Goal: Transaction & Acquisition: Purchase product/service

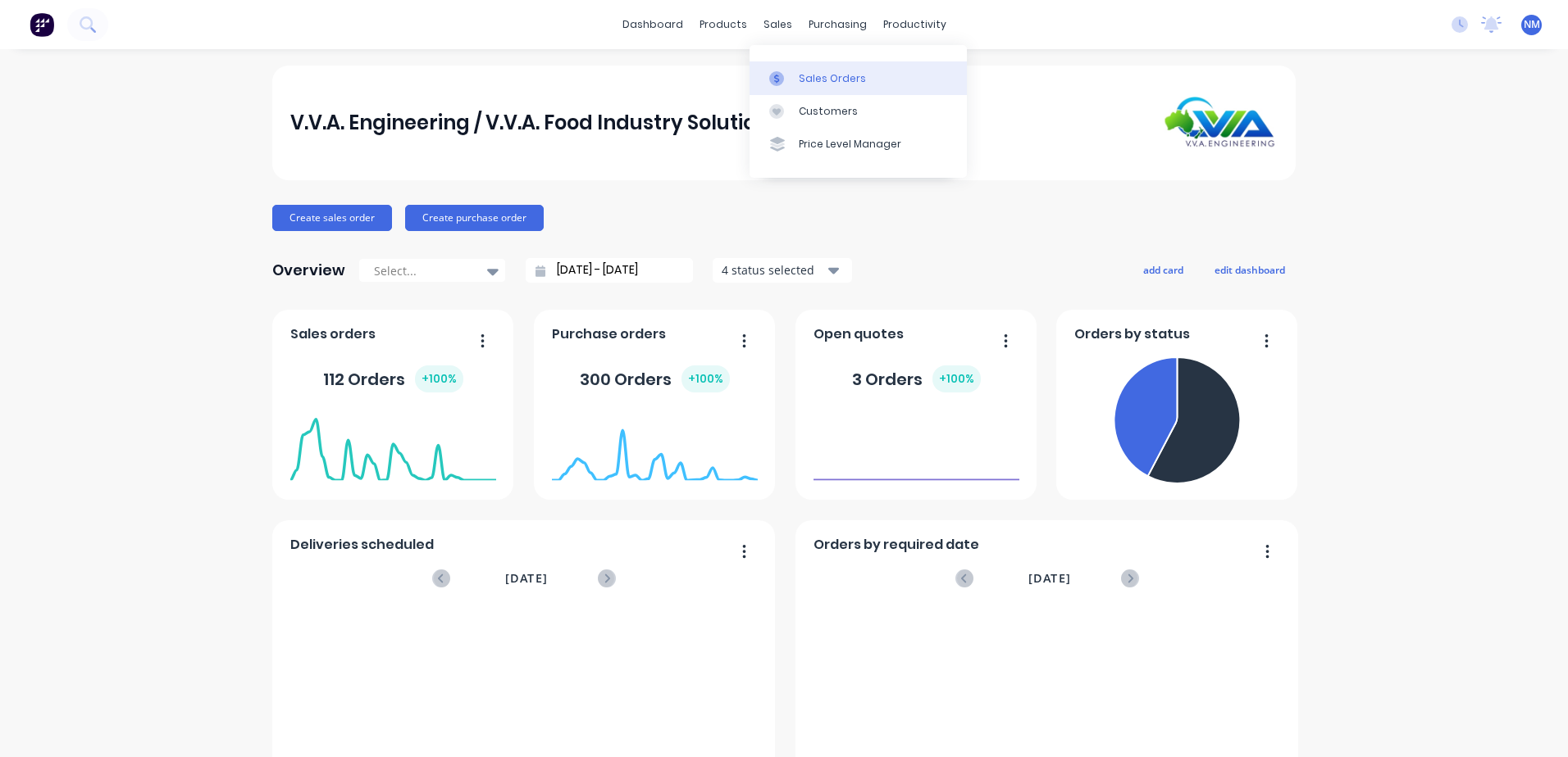
click at [806, 78] on div "Sales Orders" at bounding box center [832, 78] width 67 height 15
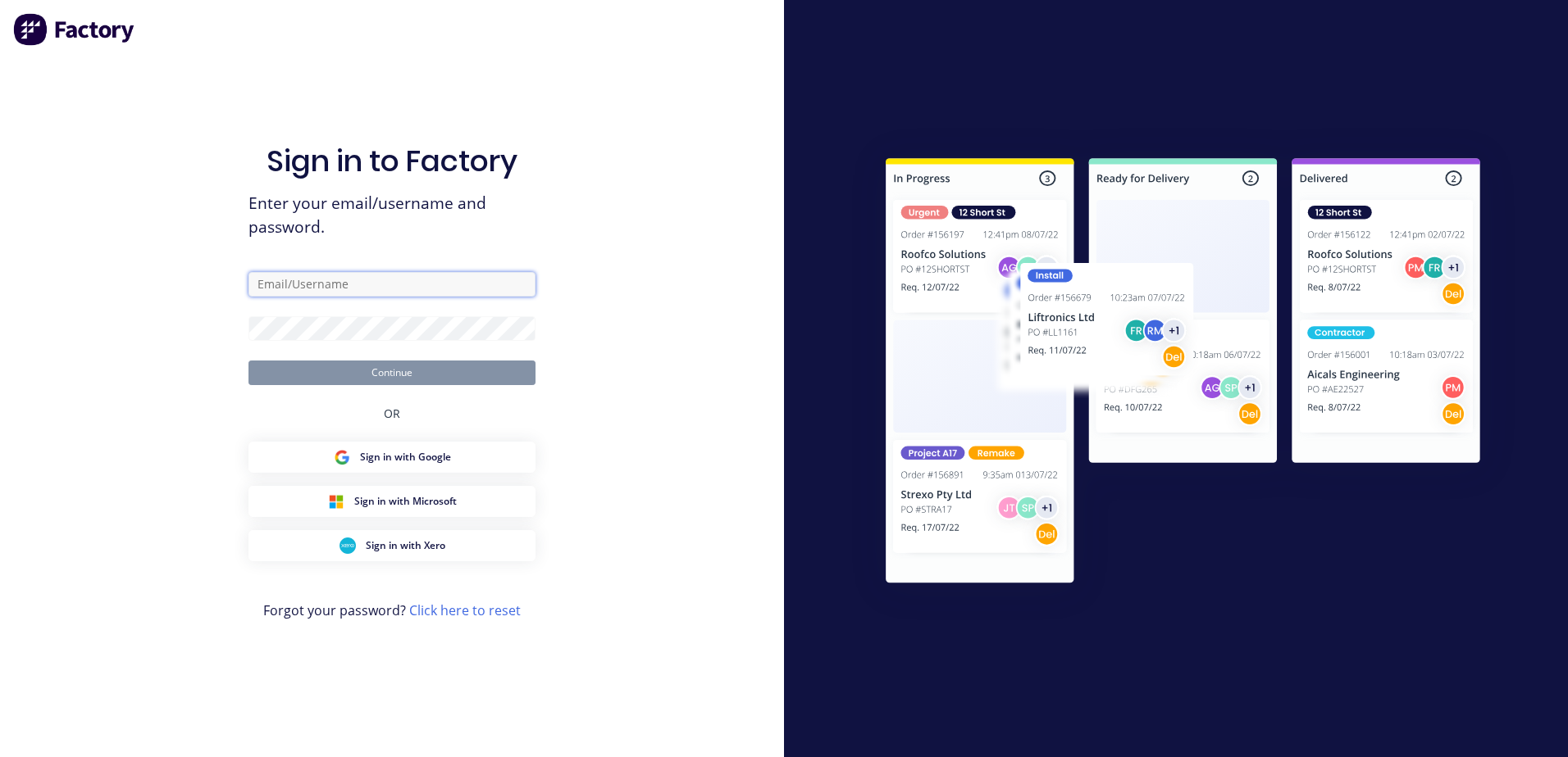
type input "[EMAIL_ADDRESS][DOMAIN_NAME]"
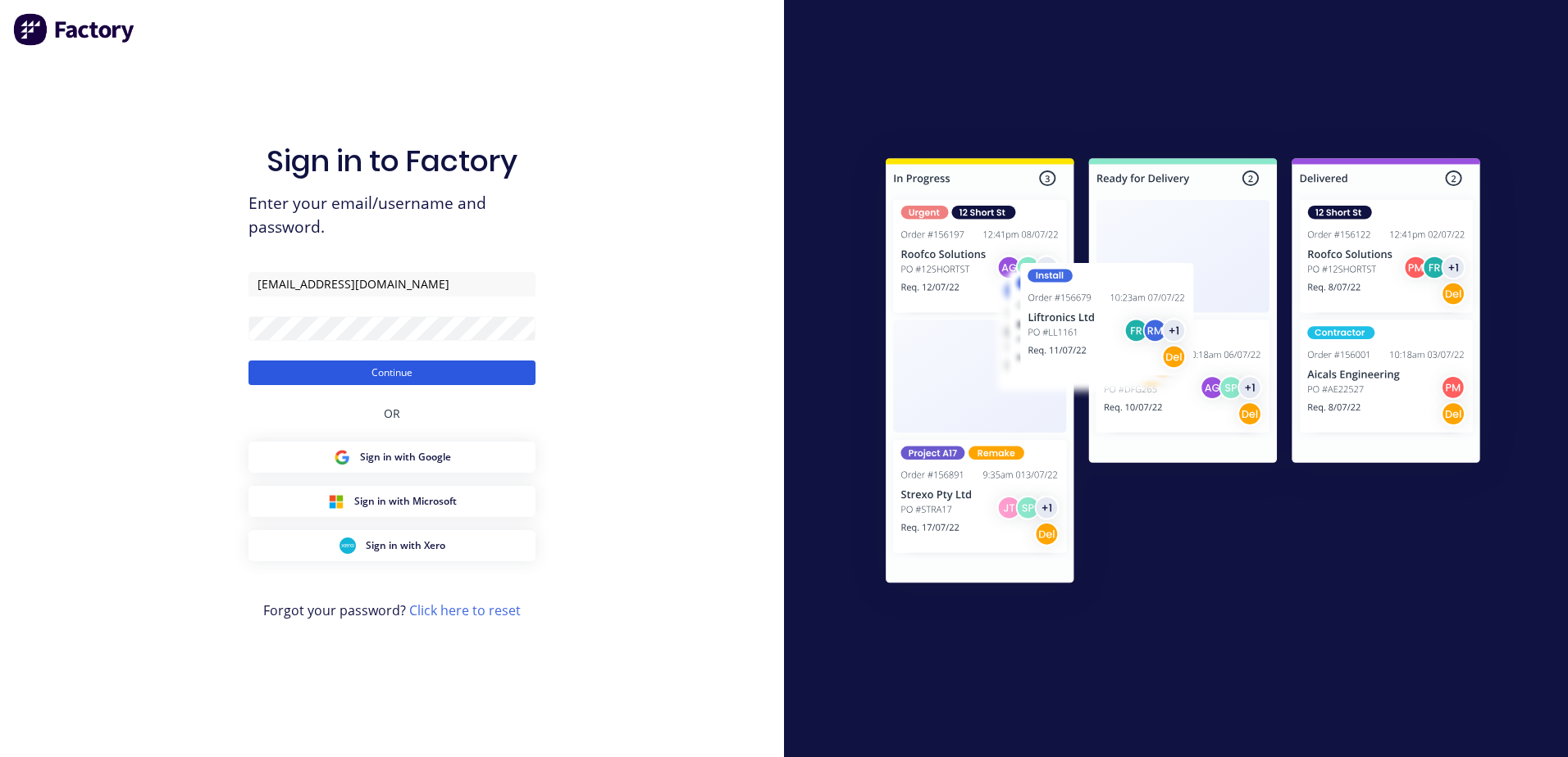
click at [401, 375] on button "Continue" at bounding box center [391, 373] width 287 height 25
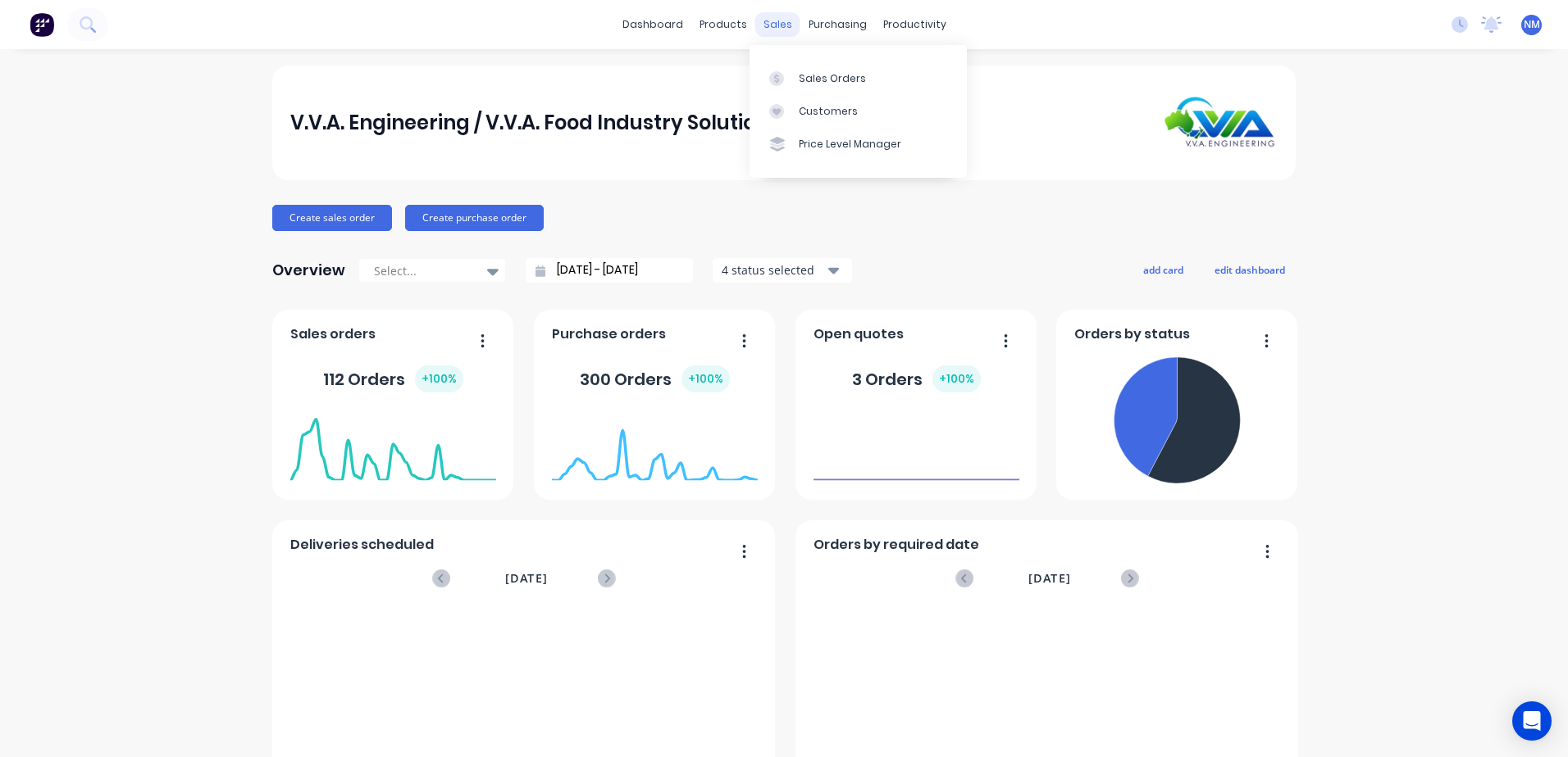
click at [766, 22] on div "sales" at bounding box center [778, 24] width 45 height 25
click at [819, 75] on div "Sales Orders" at bounding box center [832, 78] width 67 height 15
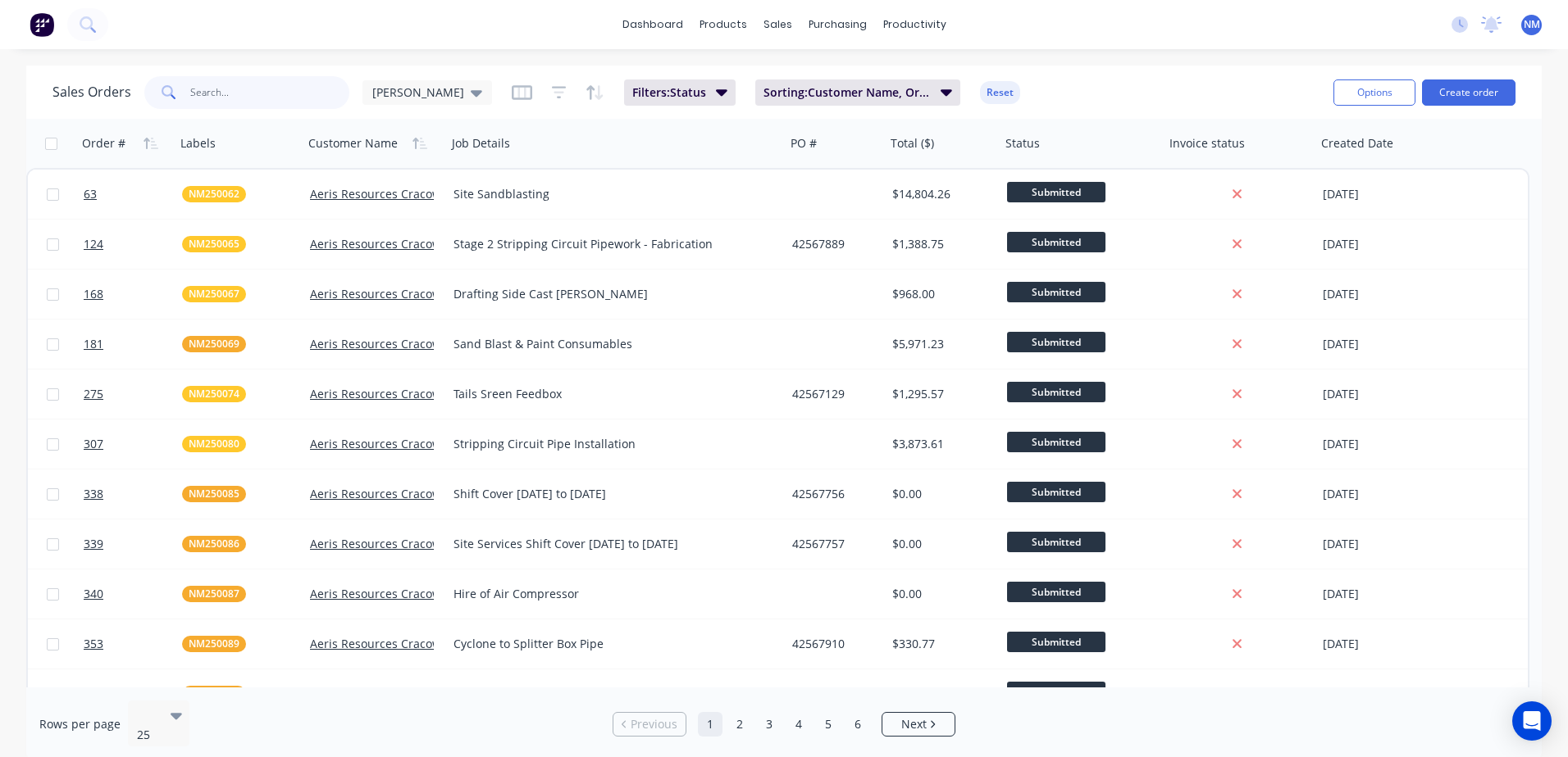
click at [247, 92] on input "text" at bounding box center [271, 93] width 160 height 33
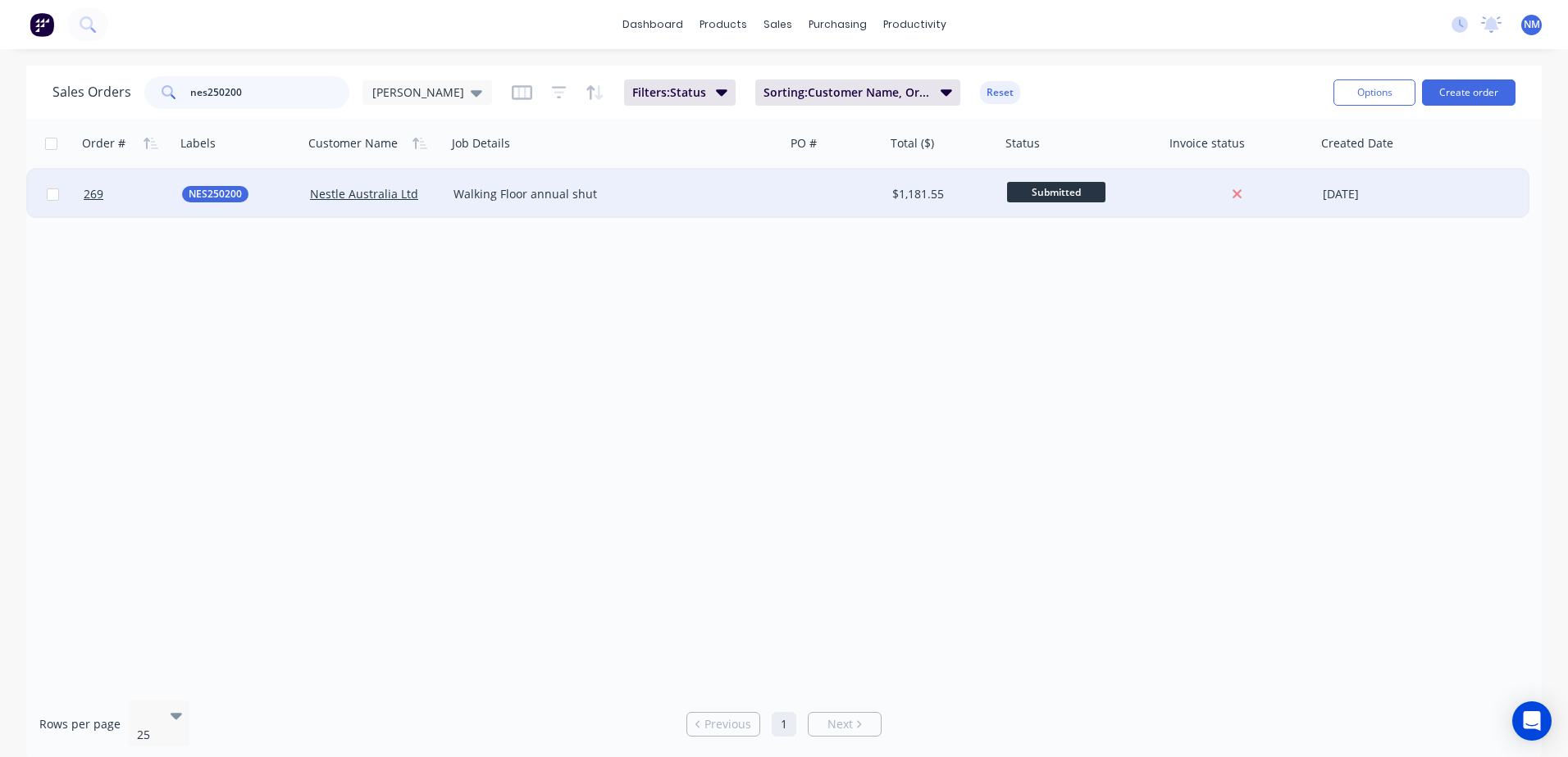
type input "nes250200"
click at [873, 195] on div at bounding box center [836, 194] width 100 height 49
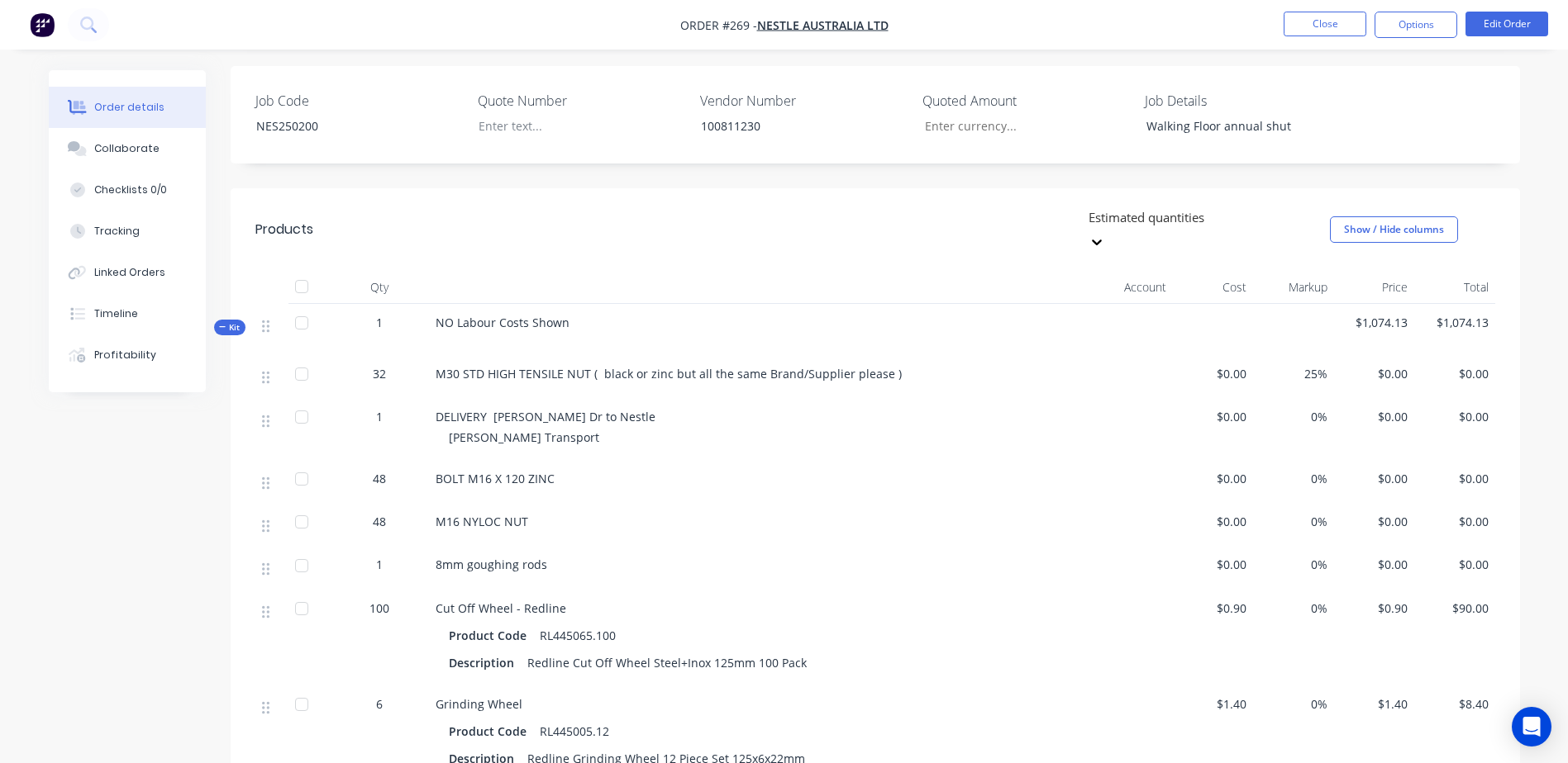
scroll to position [744, 0]
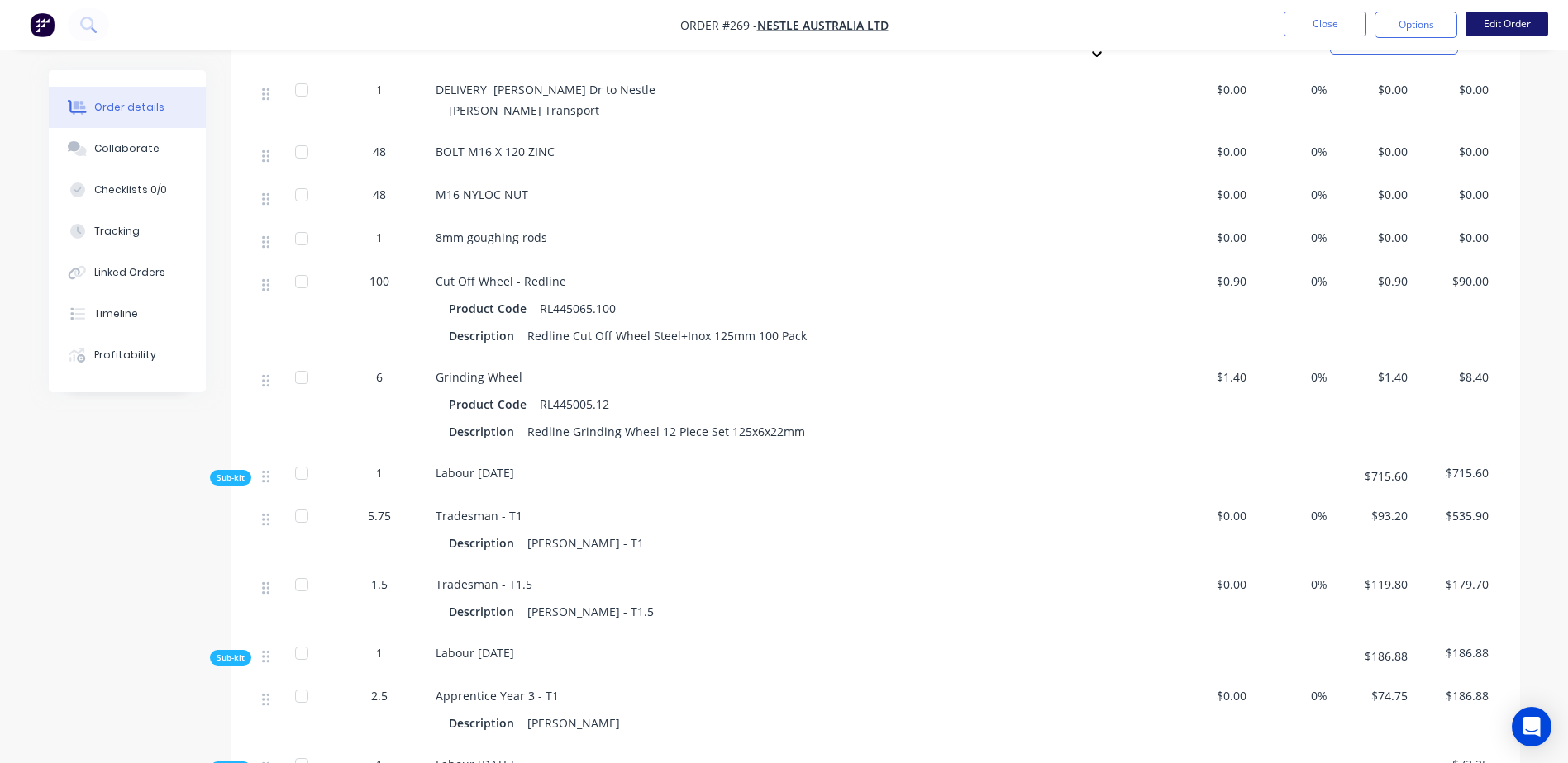
click at [1509, 23] on button "Edit Order" at bounding box center [1506, 23] width 82 height 25
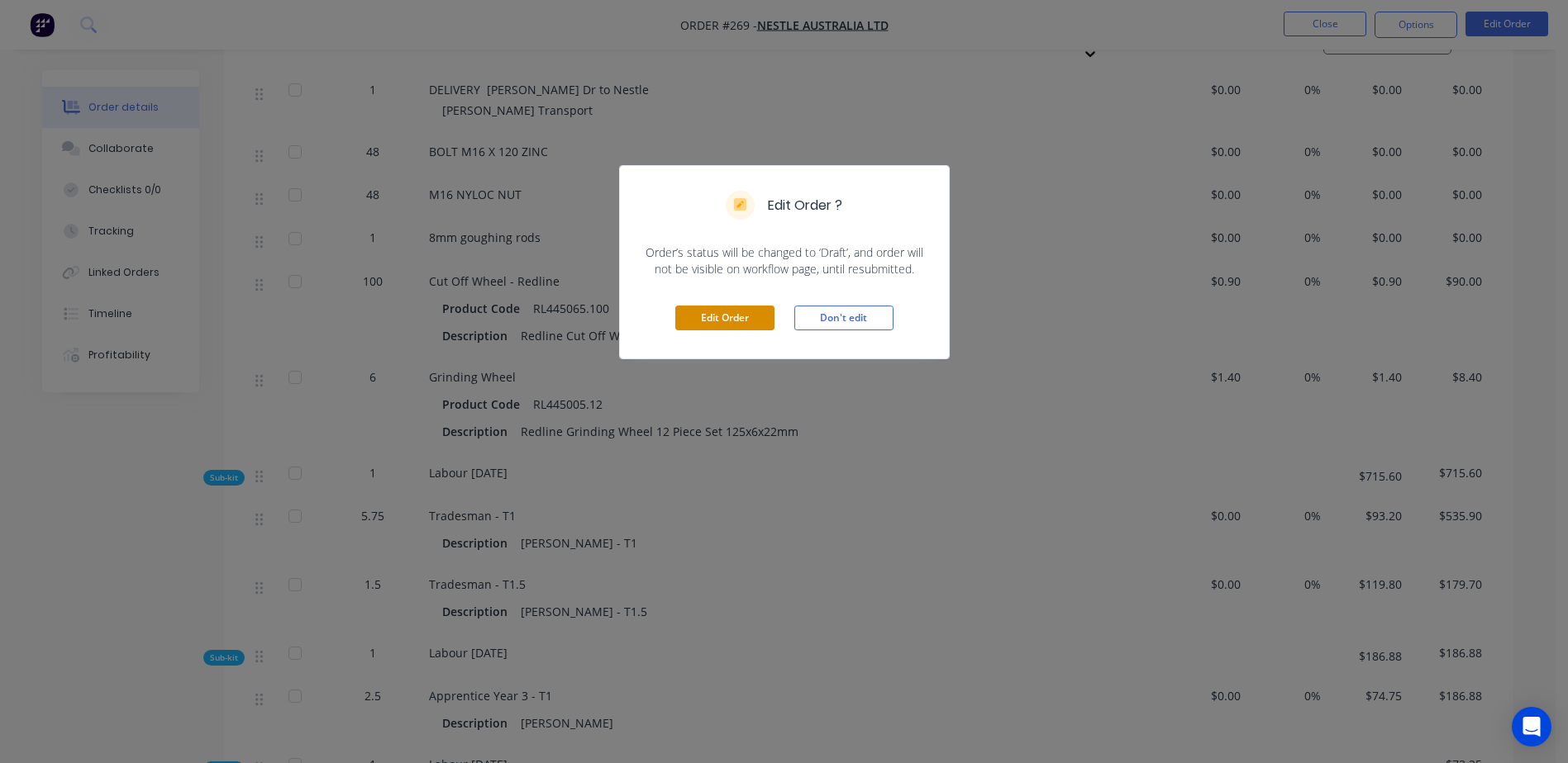
click at [706, 326] on button "Edit Order" at bounding box center [725, 318] width 99 height 25
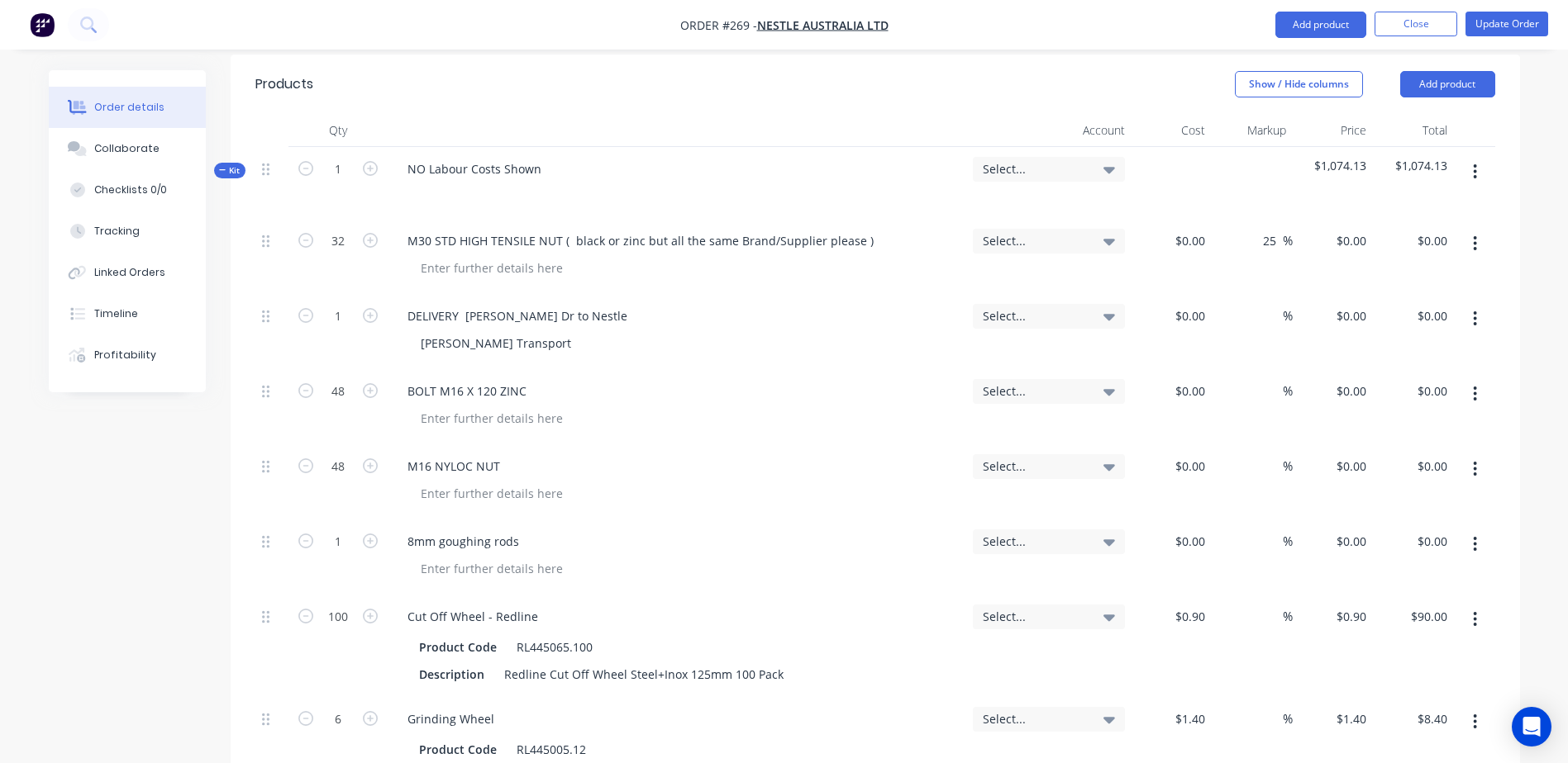
scroll to position [826, 0]
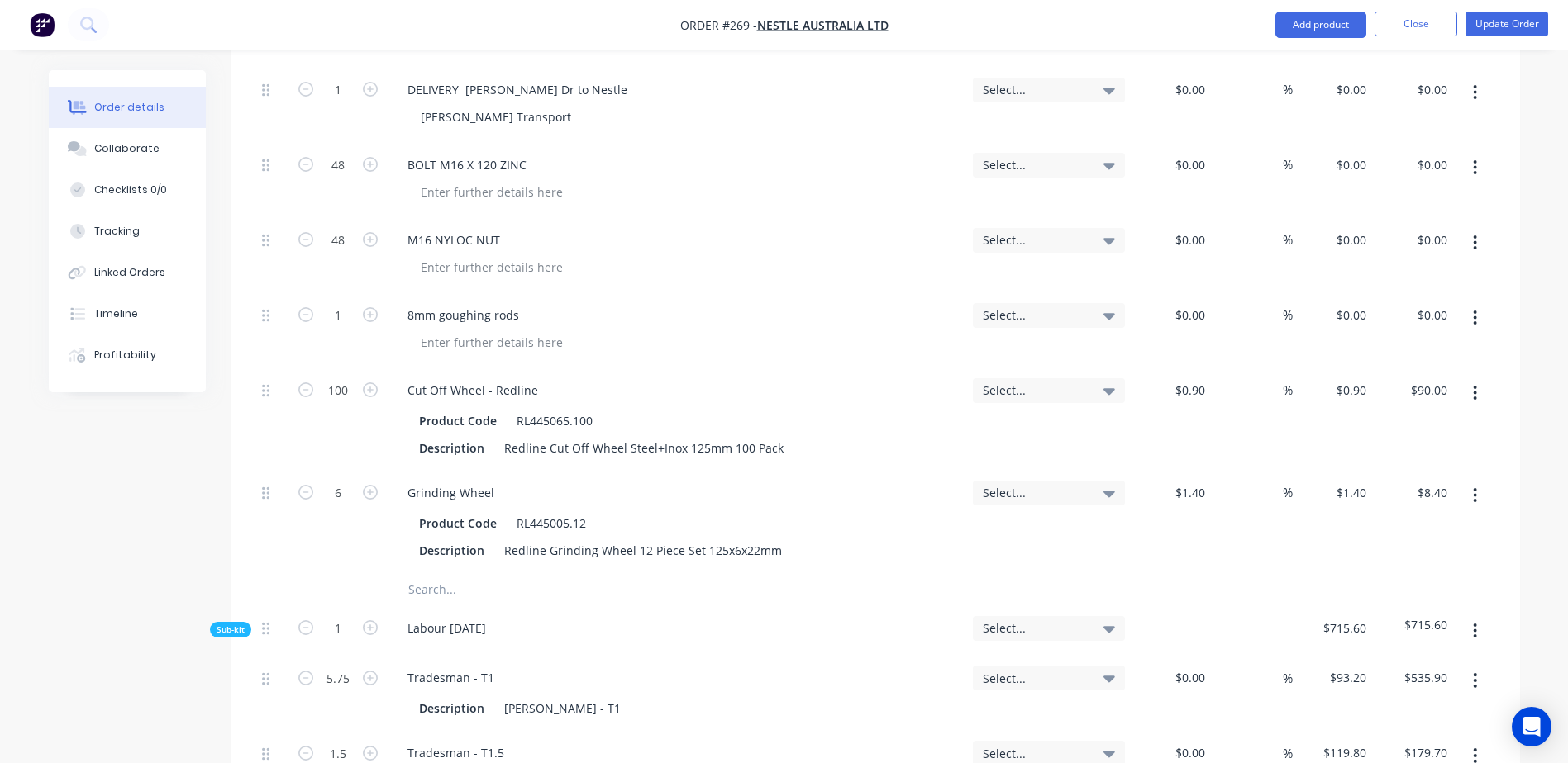
click at [441, 574] on input "text" at bounding box center [572, 590] width 331 height 33
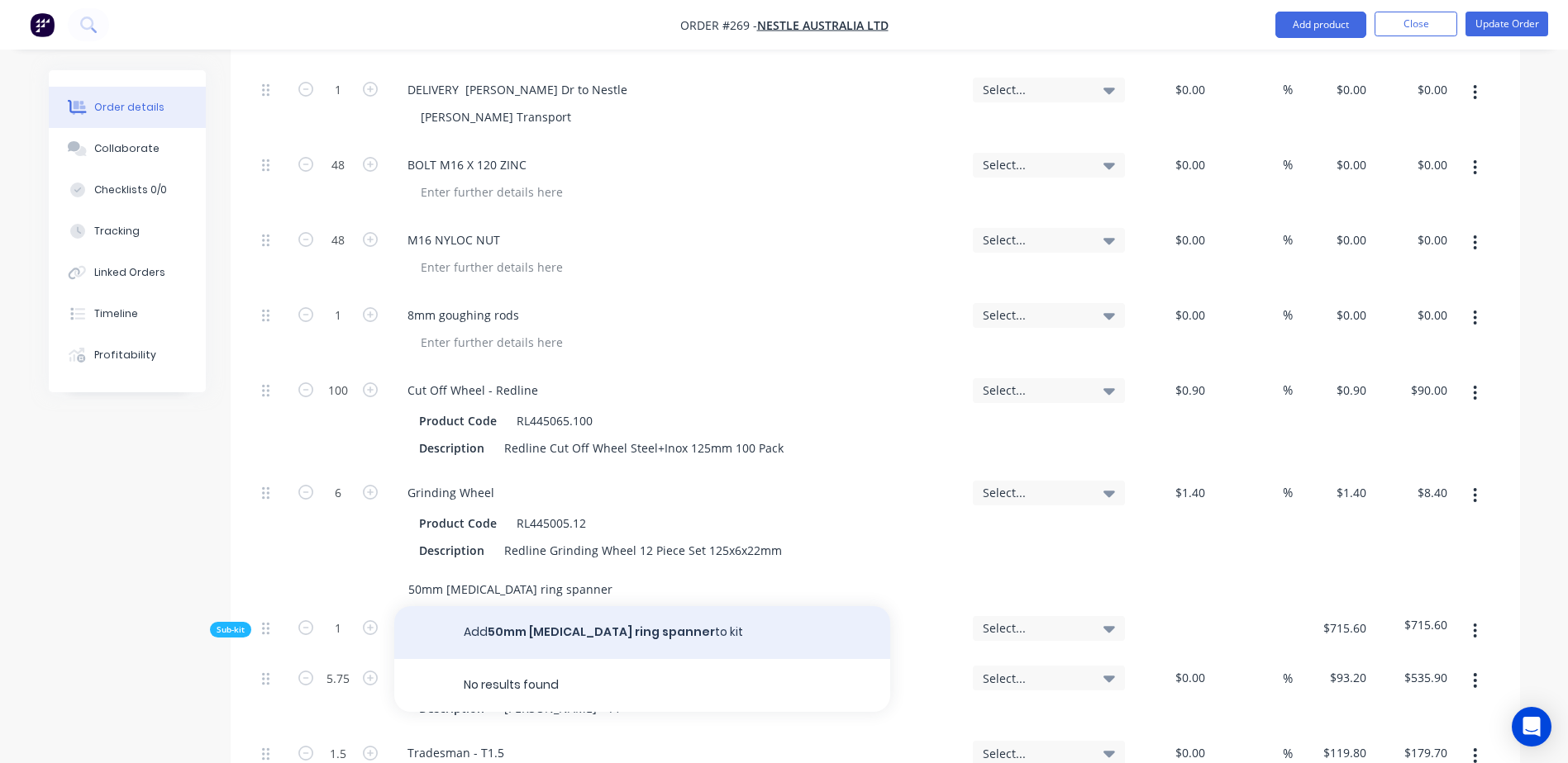
type input "50mm [MEDICAL_DATA] ring spanner"
click at [543, 607] on button "Add 50mm [MEDICAL_DATA] ring spanner to kit" at bounding box center [642, 633] width 496 height 53
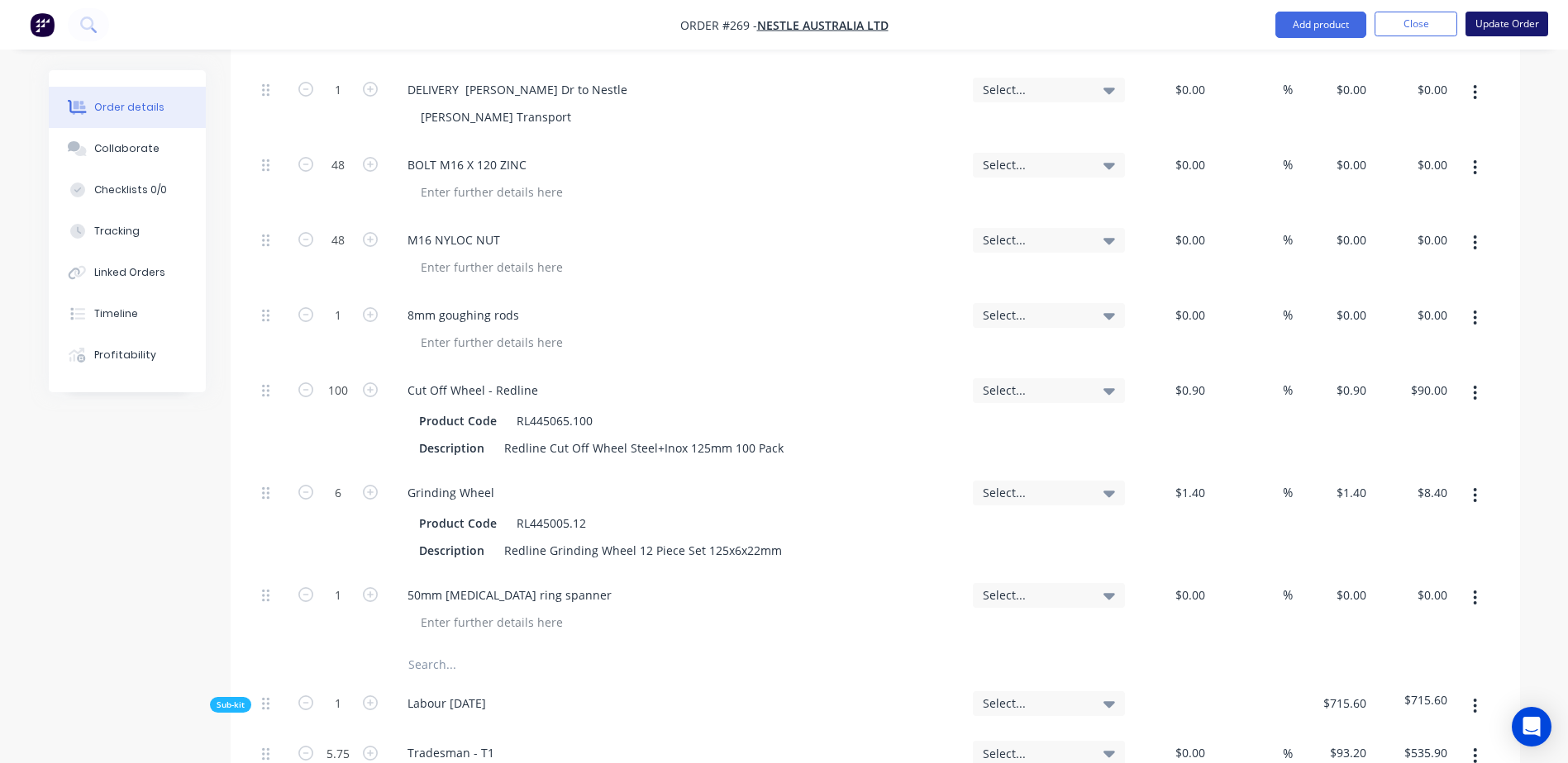
click at [1501, 32] on button "Update Order" at bounding box center [1506, 23] width 82 height 25
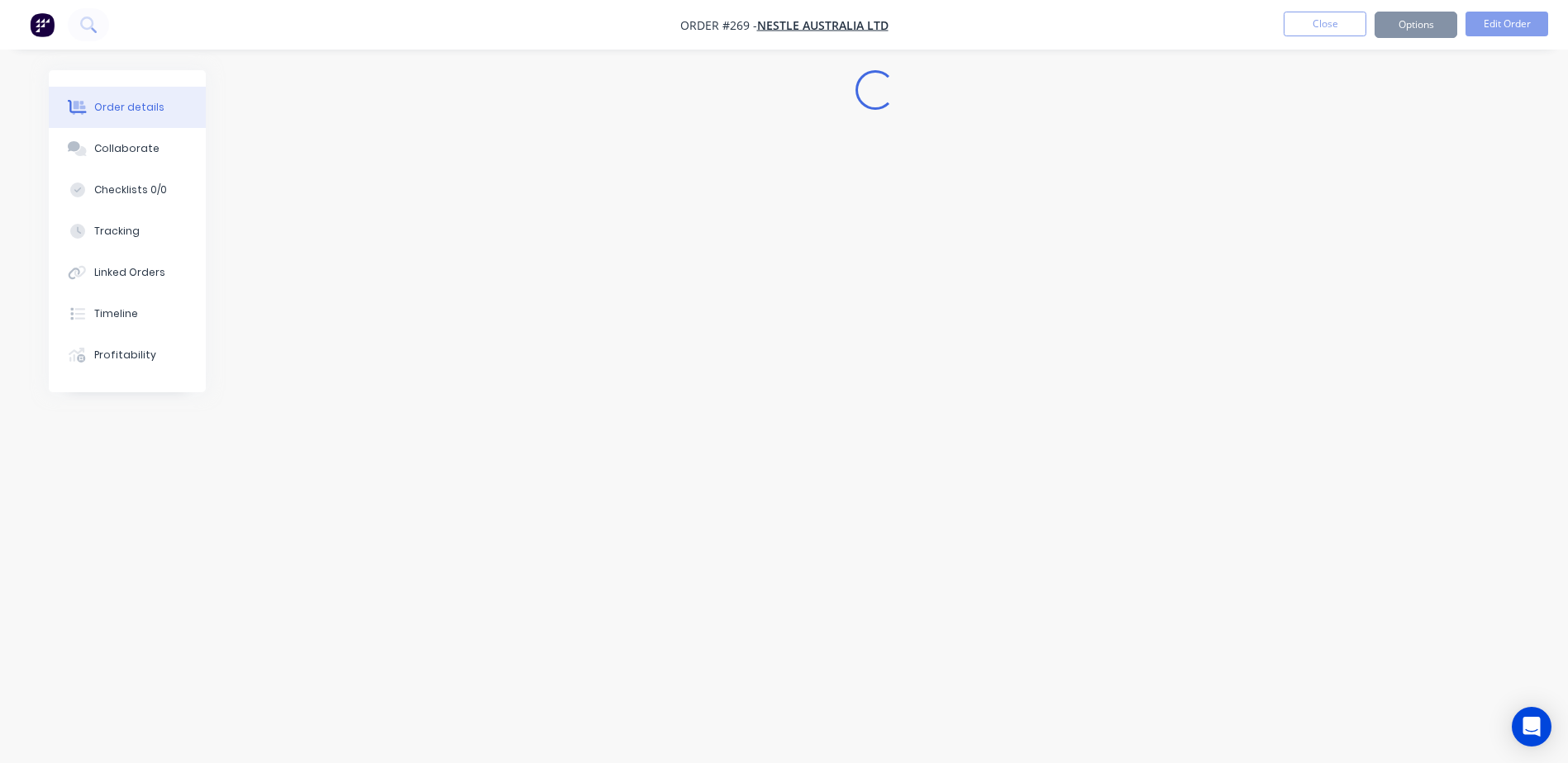
scroll to position [0, 0]
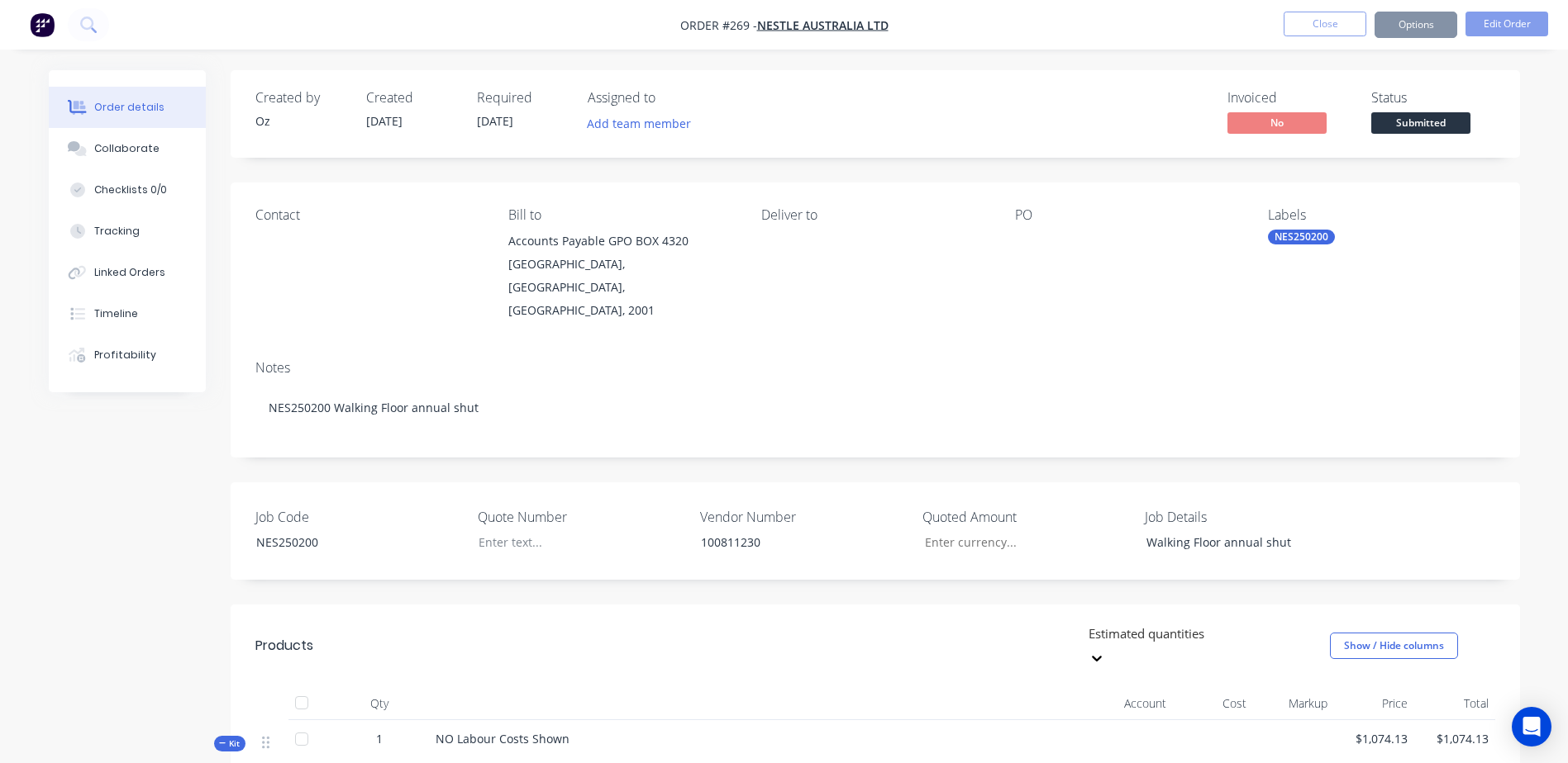
click at [1428, 26] on button "Options" at bounding box center [1415, 24] width 82 height 26
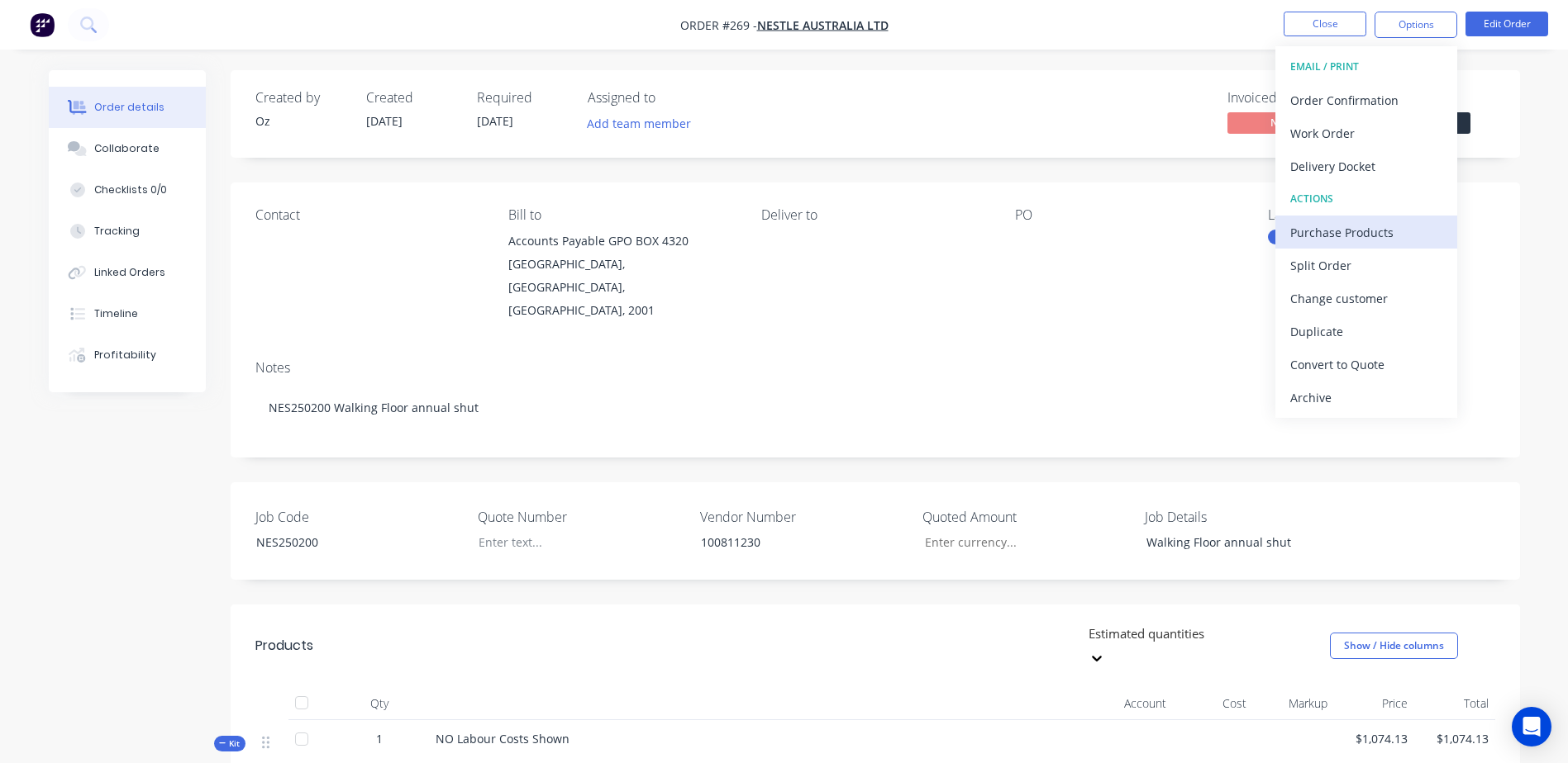
click at [1421, 235] on div "Purchase Products" at bounding box center [1366, 233] width 152 height 24
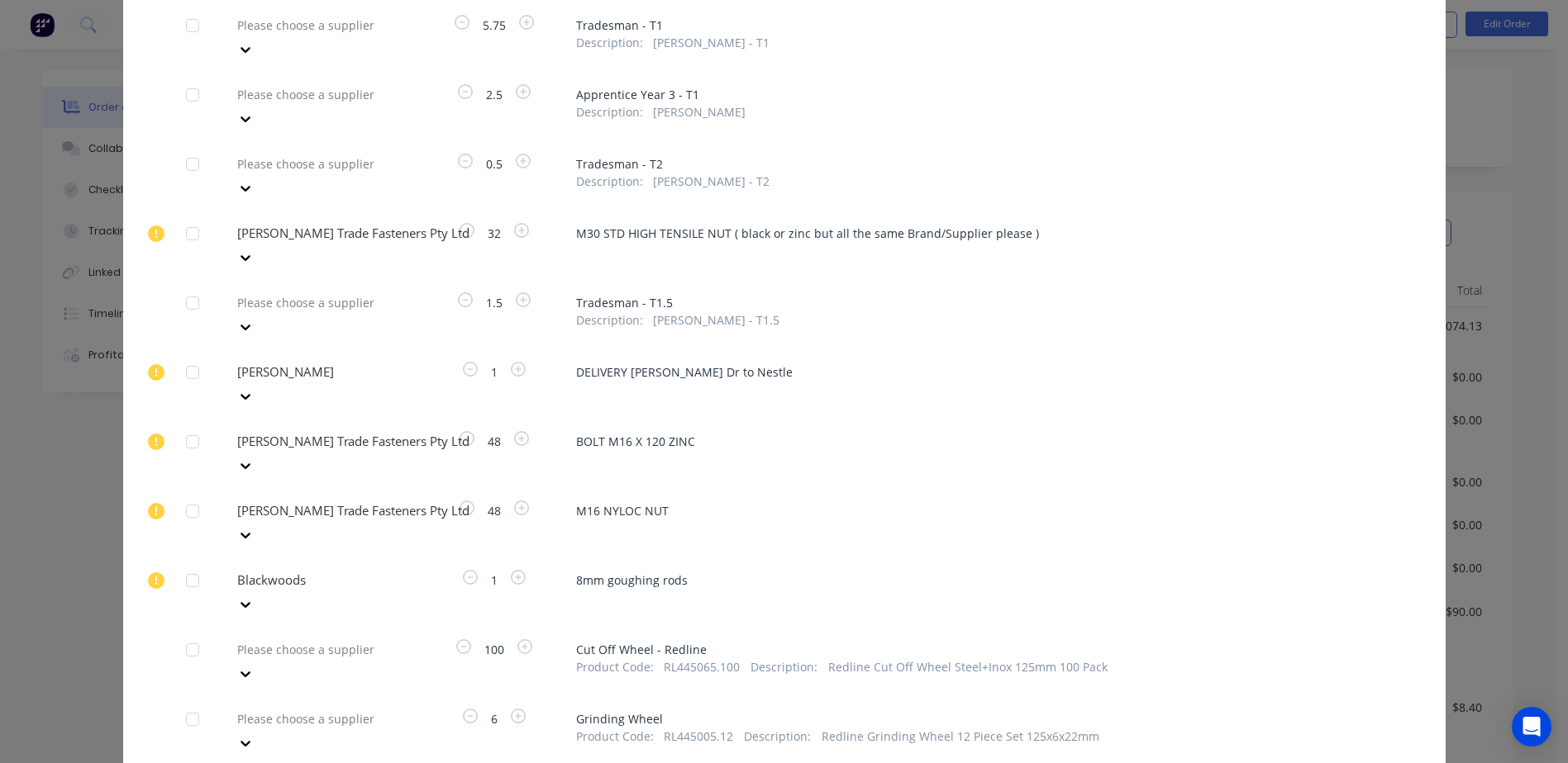
scroll to position [272, 0]
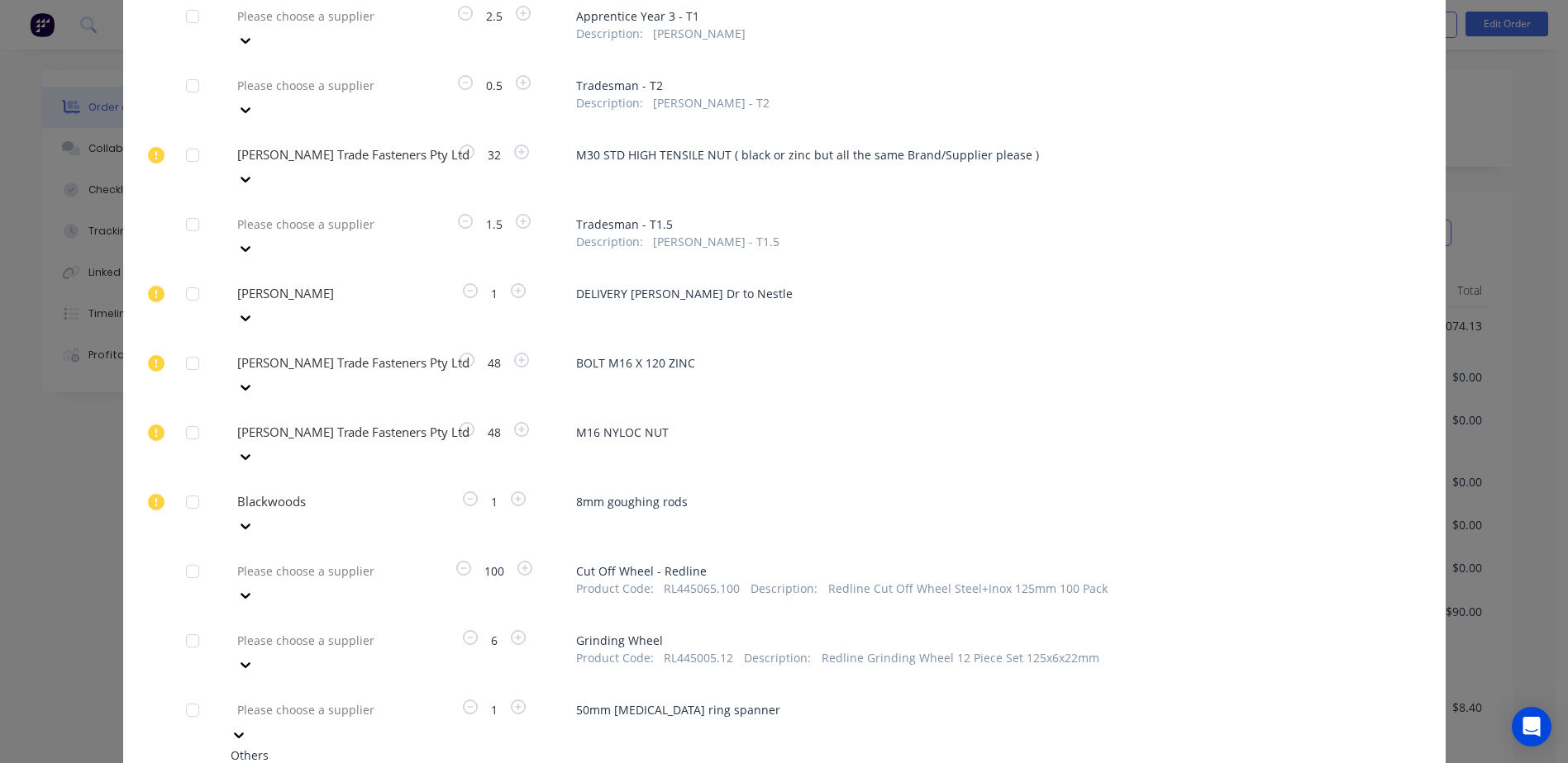
type input "tkd"
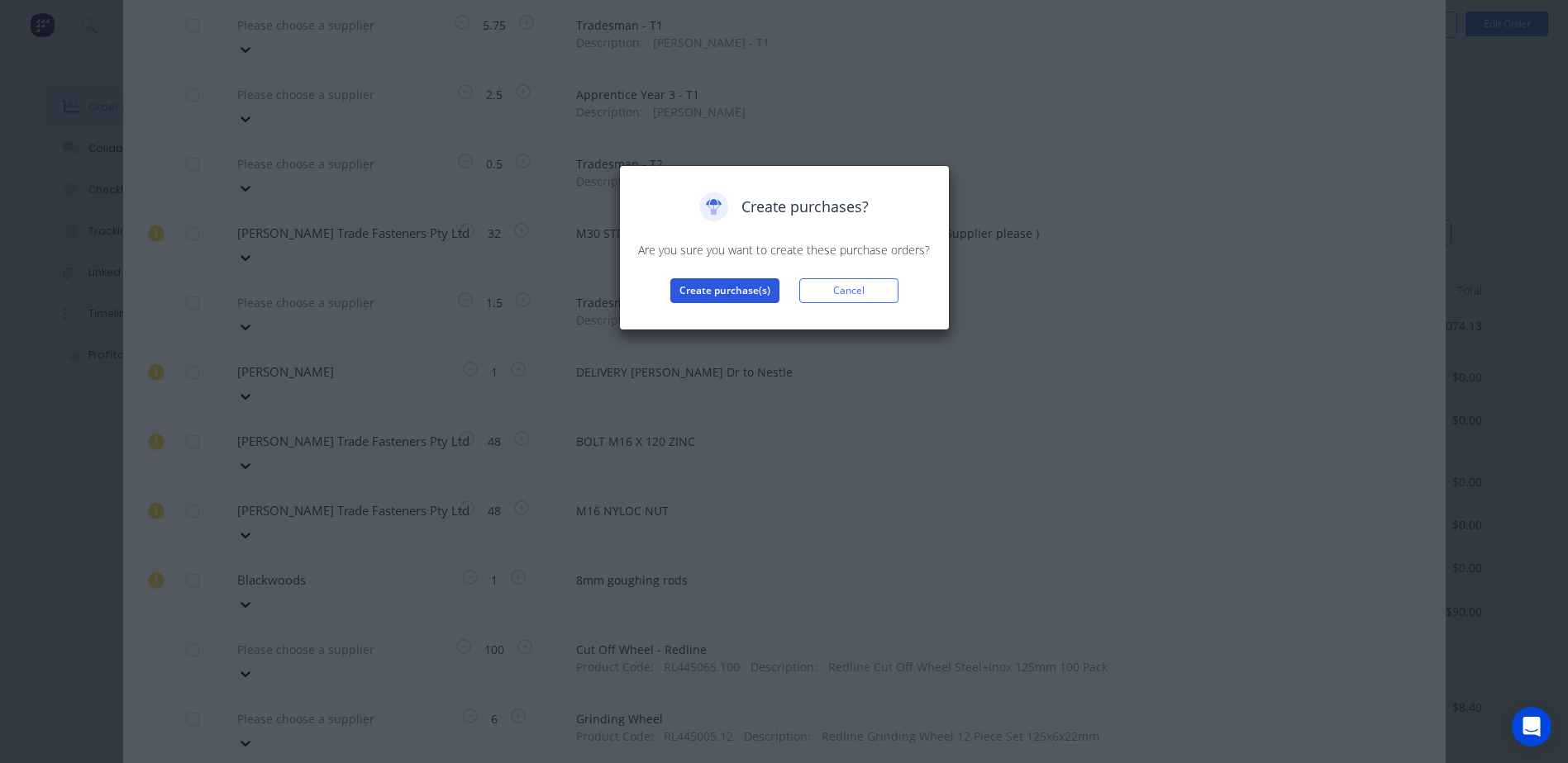
click at [701, 290] on button "Create purchase(s)" at bounding box center [725, 291] width 109 height 25
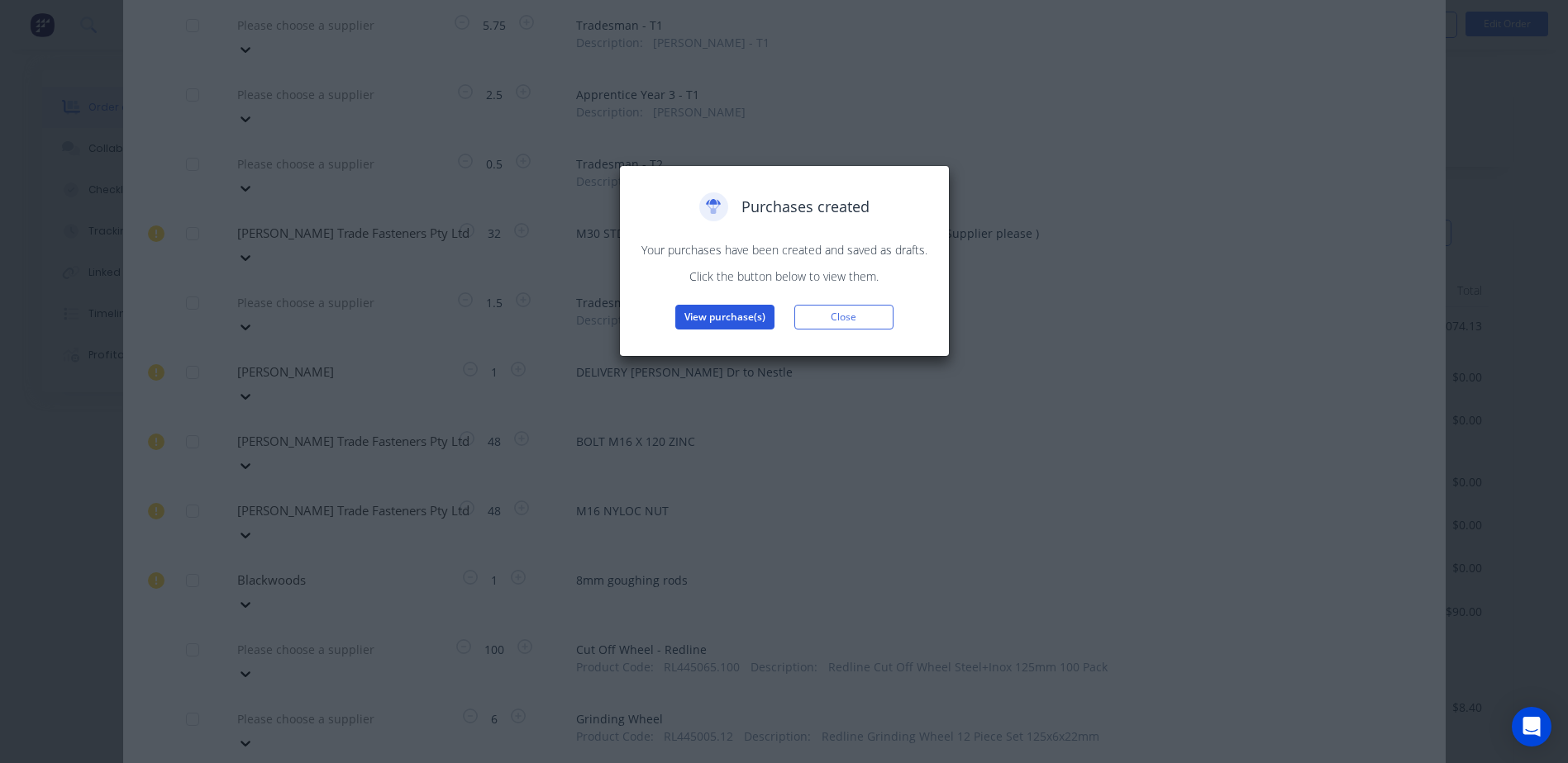
click at [714, 326] on button "View purchase(s)" at bounding box center [725, 317] width 99 height 25
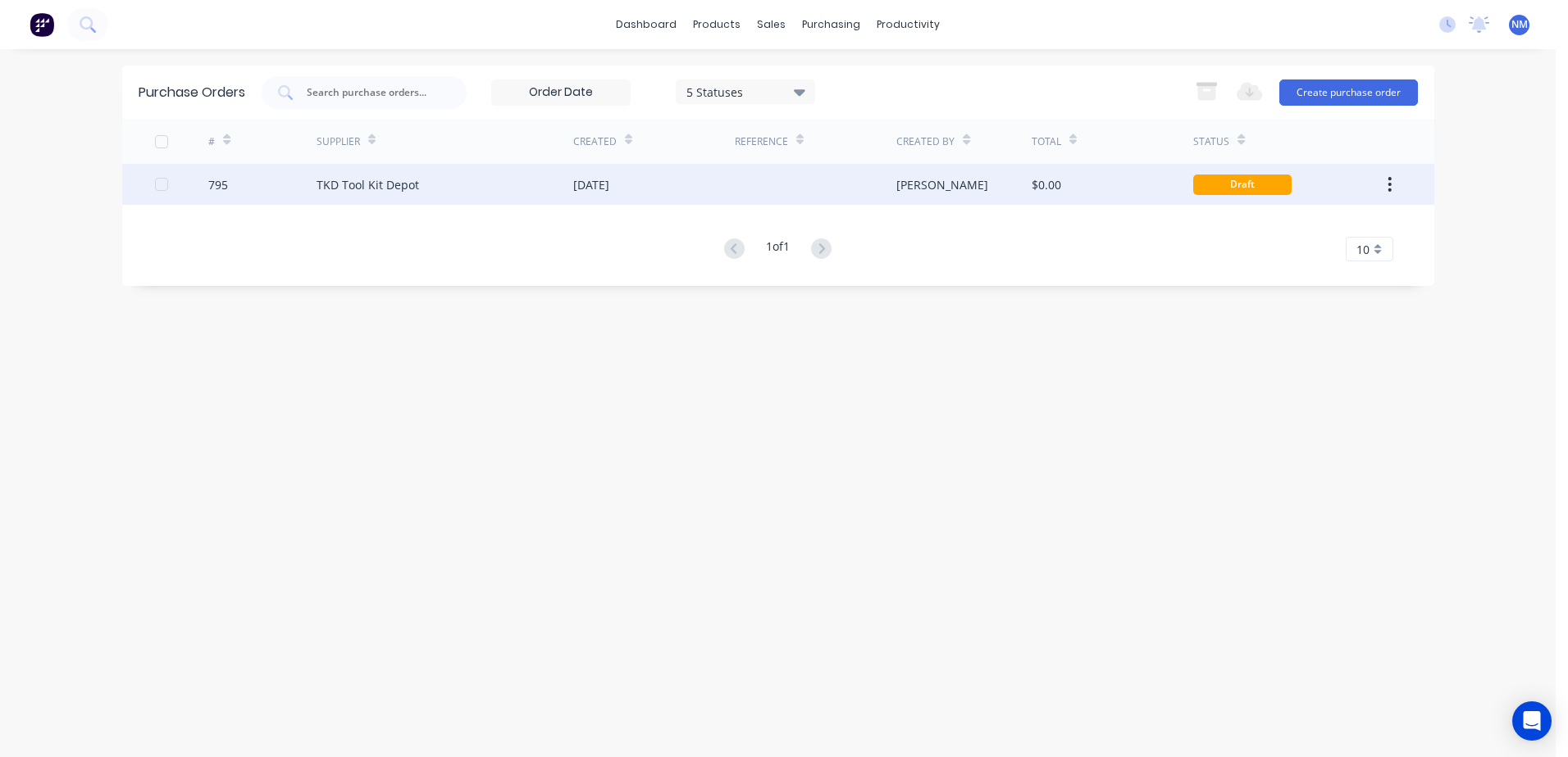
click at [1133, 171] on div "$0.00" at bounding box center [1112, 184] width 162 height 41
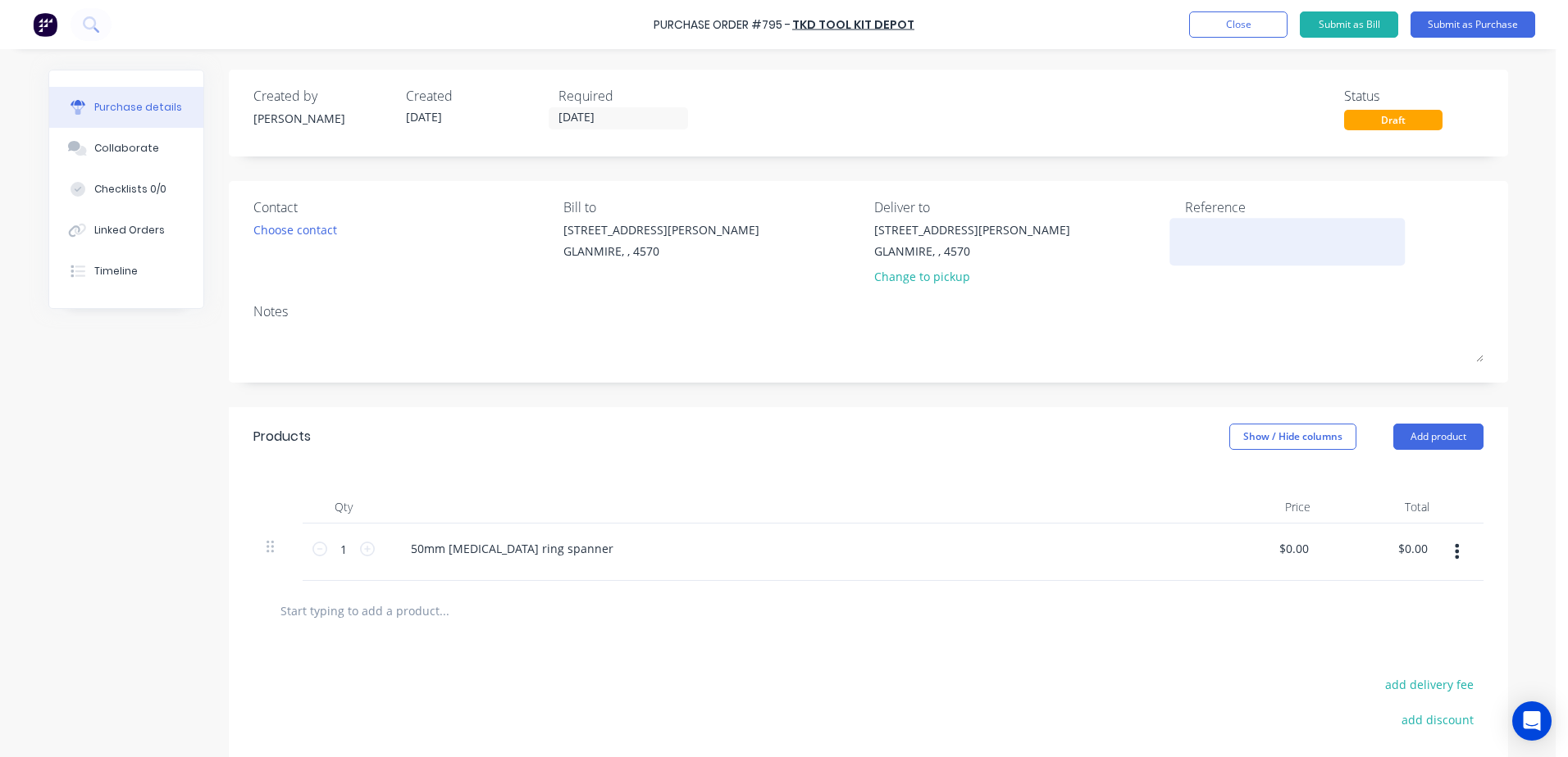
click at [1220, 253] on textarea at bounding box center [1287, 239] width 205 height 37
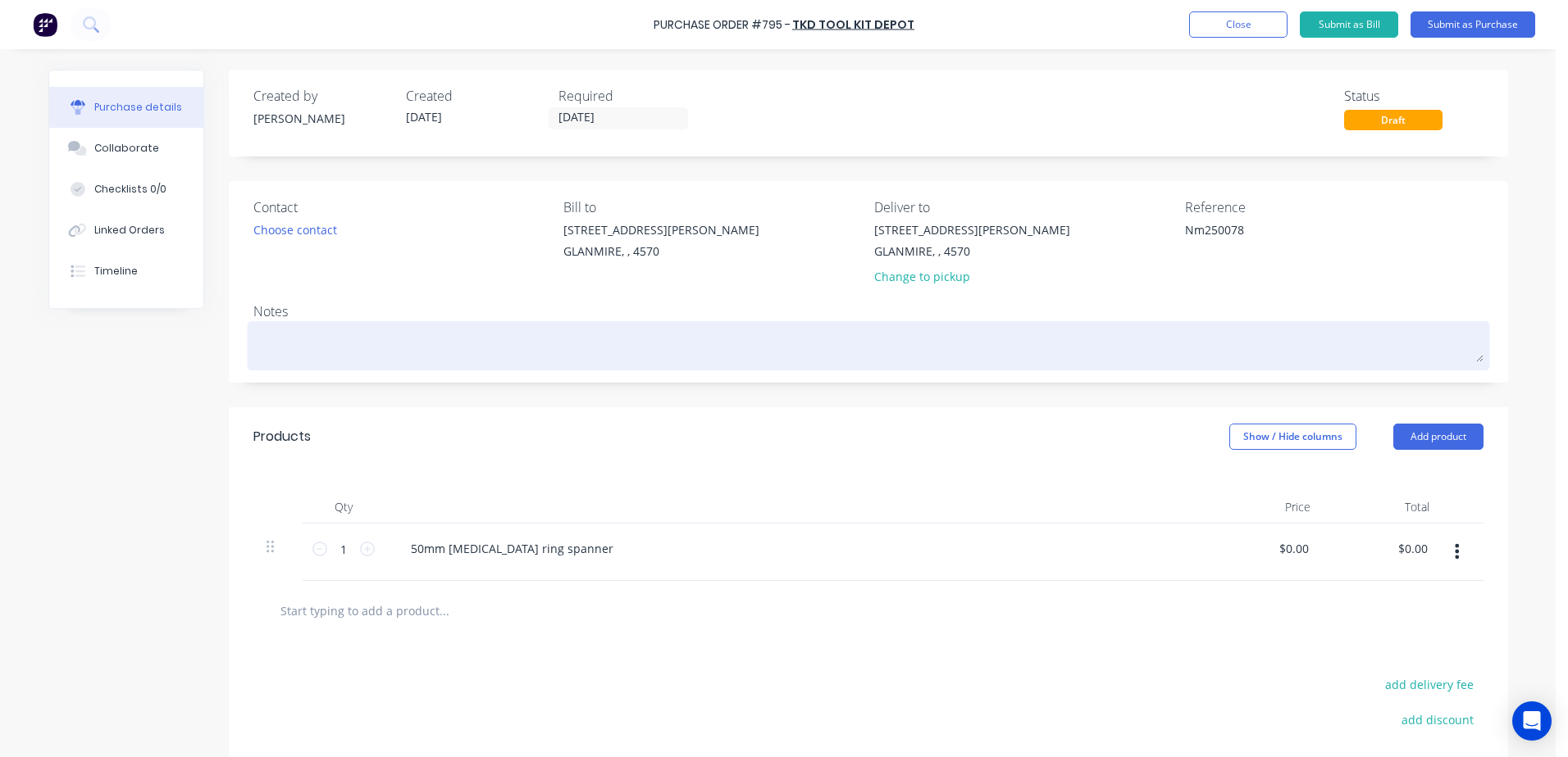
type textarea "Nm250078"
click at [274, 333] on textarea at bounding box center [868, 344] width 1230 height 37
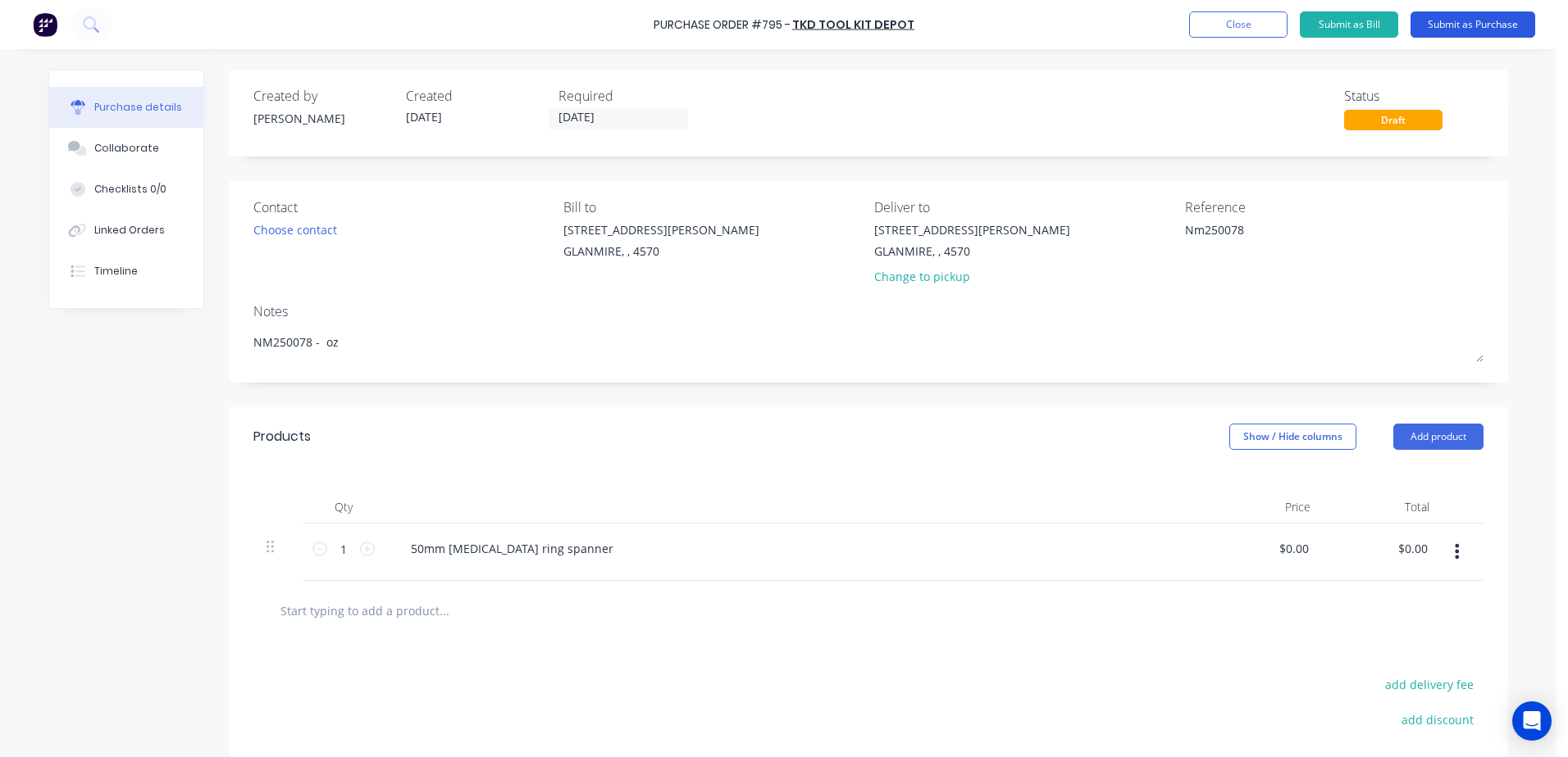
type textarea "NM250078 - oz"
click at [1484, 27] on button "Submit as Purchase" at bounding box center [1472, 24] width 125 height 26
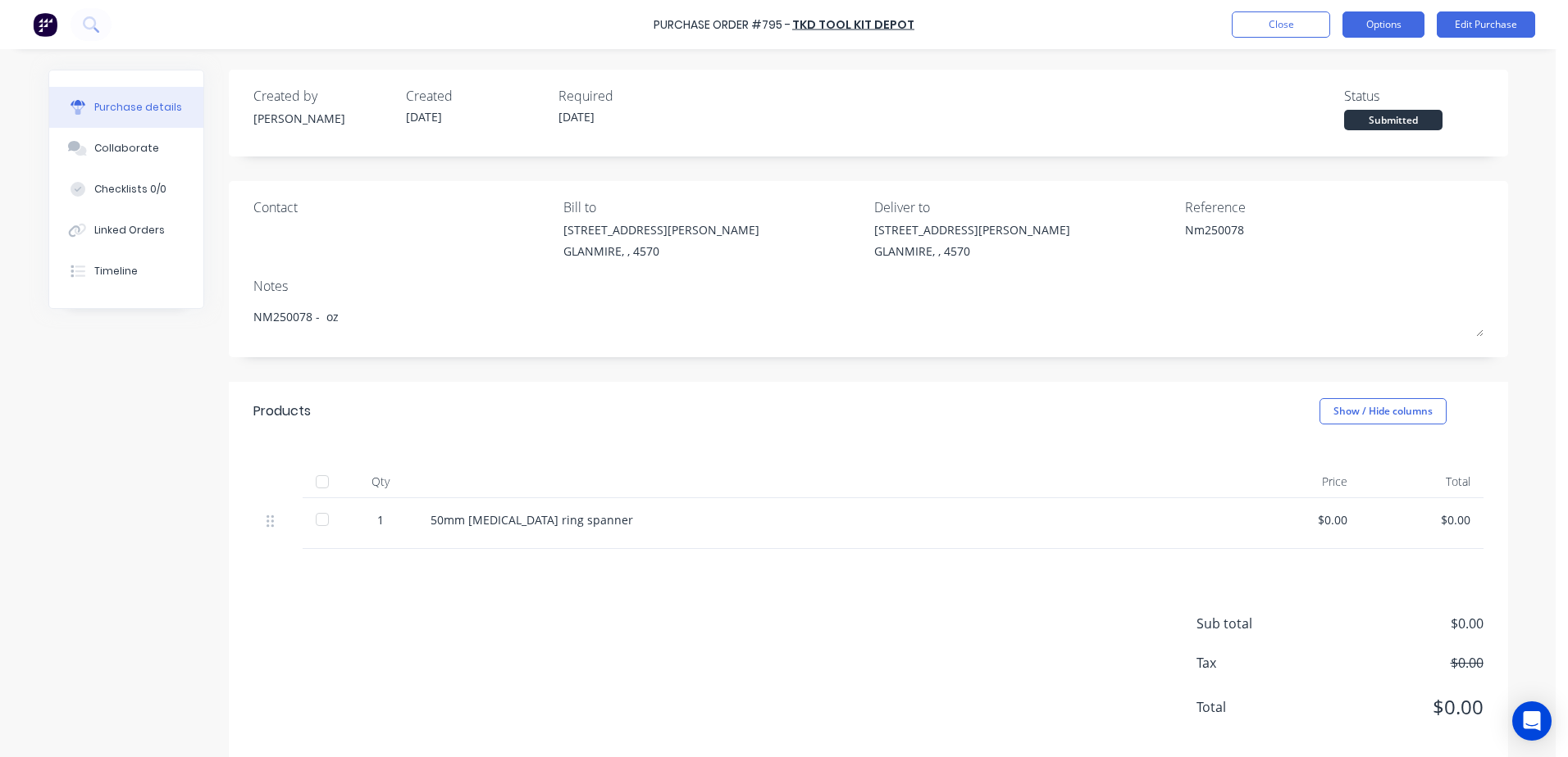
click at [1401, 20] on button "Options" at bounding box center [1383, 24] width 82 height 26
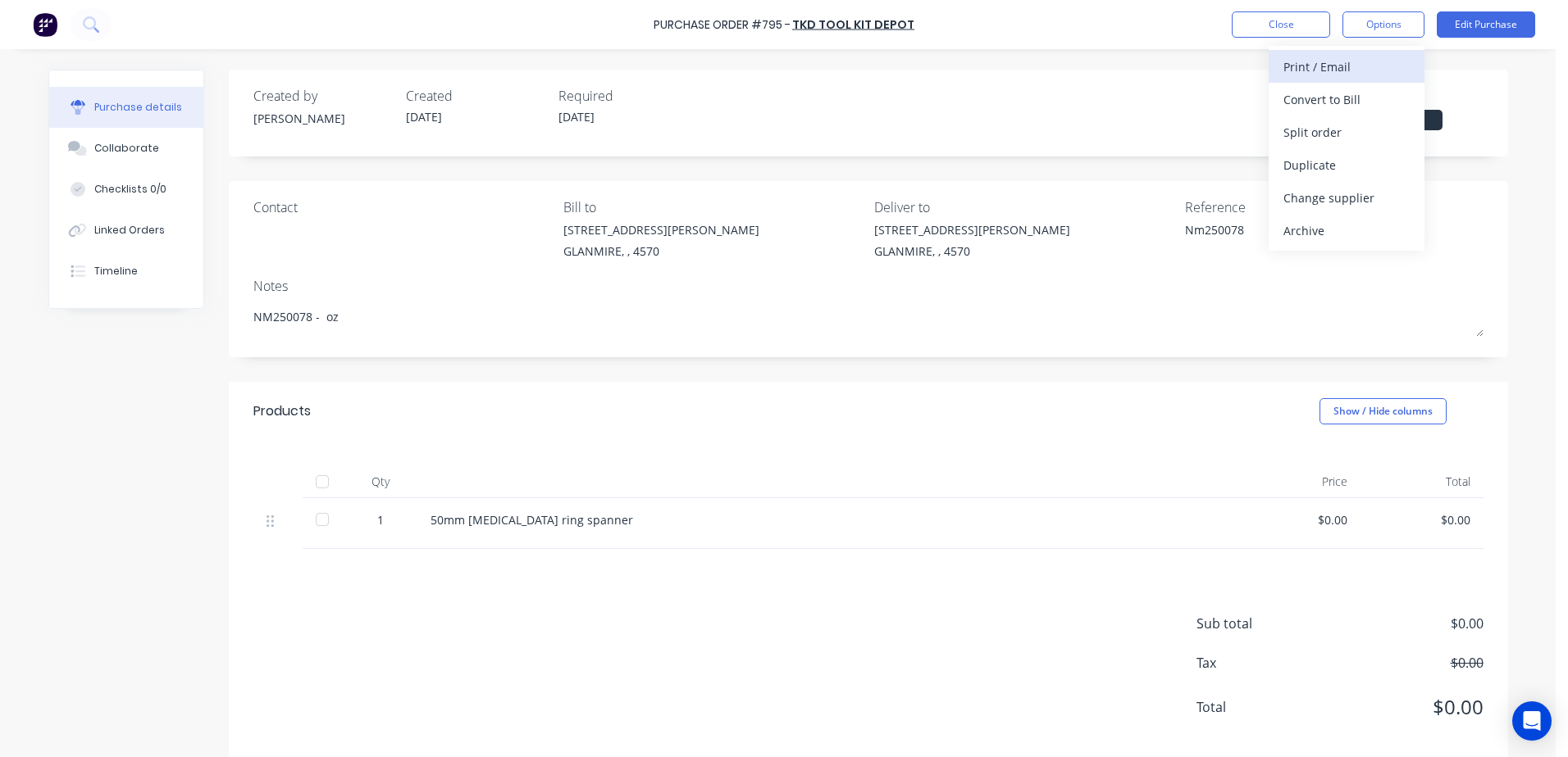
click at [1290, 65] on div "Print / Email" at bounding box center [1347, 67] width 127 height 24
click at [1289, 107] on div "With pricing" at bounding box center [1347, 100] width 127 height 24
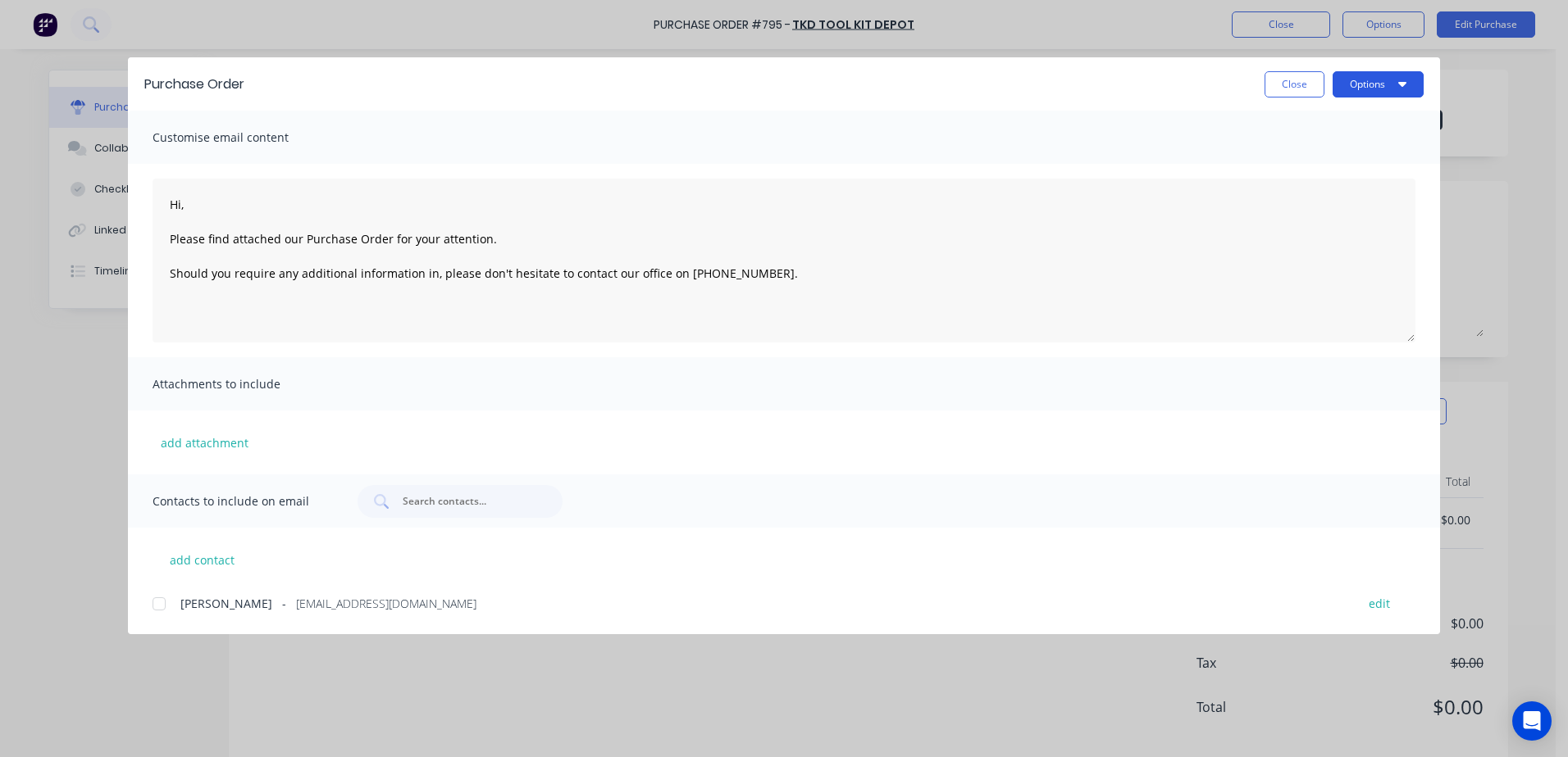
click at [1355, 79] on button "Options" at bounding box center [1378, 84] width 91 height 26
click at [1297, 155] on div "Print" at bounding box center [1346, 158] width 127 height 24
click at [1269, 86] on button "Close" at bounding box center [1294, 84] width 59 height 26
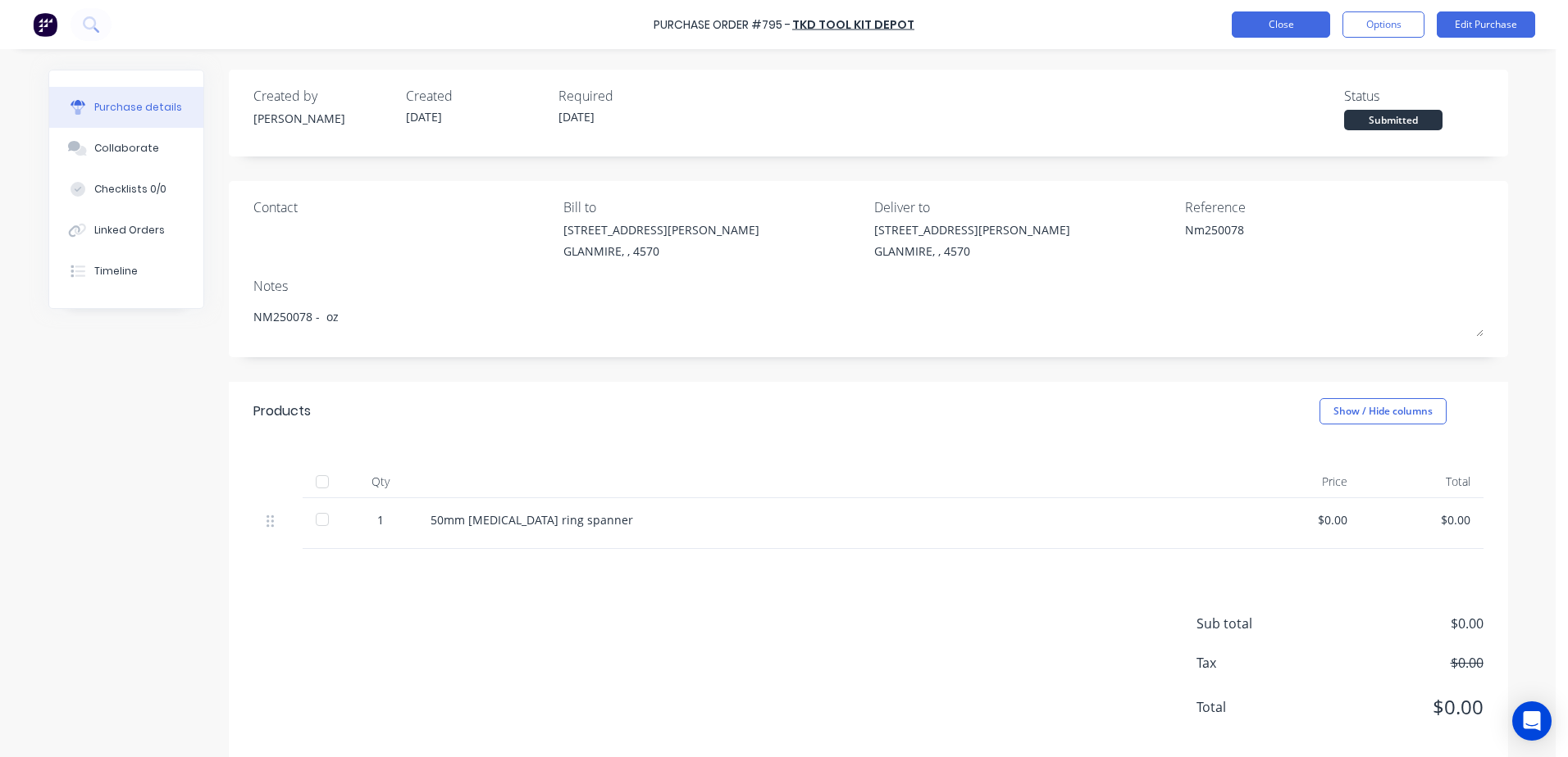
click at [1256, 26] on button "Close" at bounding box center [1281, 24] width 98 height 26
